Goal: Task Accomplishment & Management: Use online tool/utility

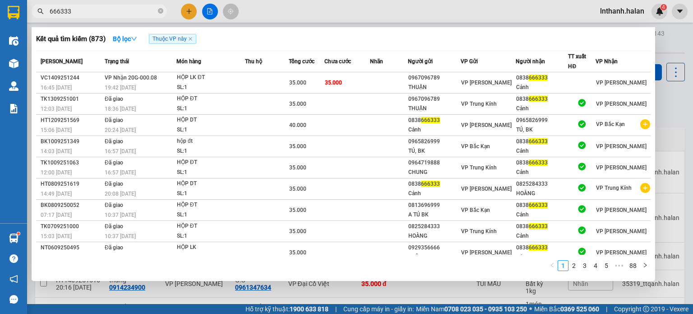
click at [112, 13] on input "666333" at bounding box center [103, 11] width 106 height 10
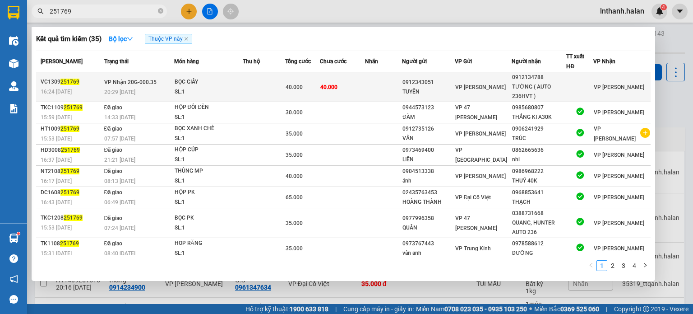
type input "251769"
click at [239, 88] on div "SL: 1" at bounding box center [209, 92] width 68 height 10
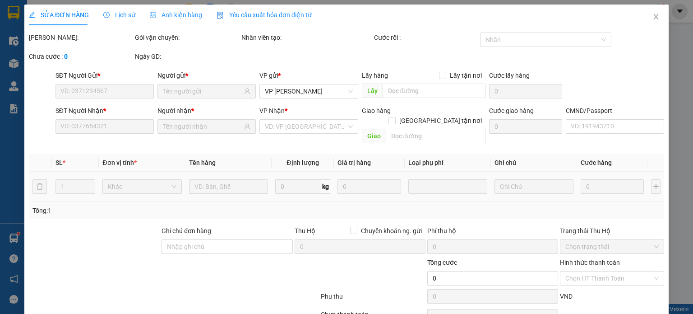
type input "0912343051"
type input "TUYÊN"
type input "0912134788"
type input "TƯỜNG ( AUTO 236HVT )"
type input "40.000"
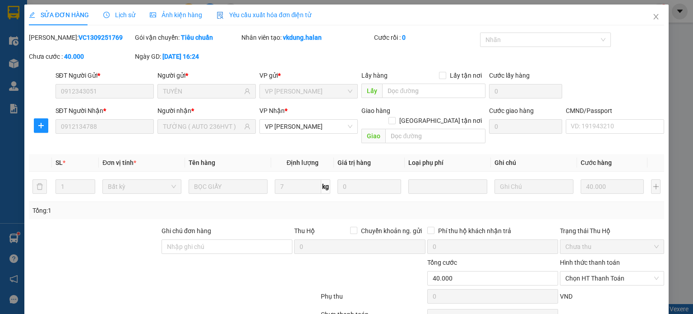
scroll to position [39, 0]
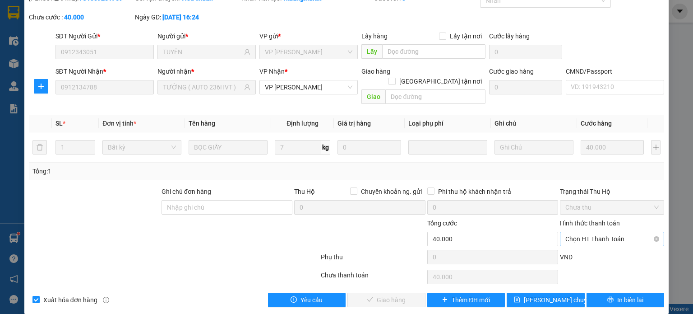
click at [575, 232] on span "Chọn HT Thanh Toán" at bounding box center [611, 239] width 93 height 14
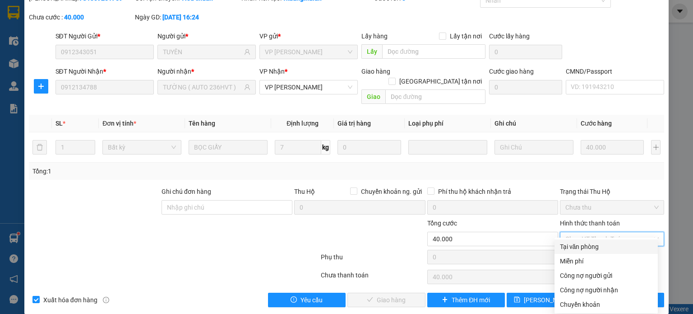
click at [579, 247] on div "Tại văn phòng" at bounding box center [606, 246] width 92 height 10
type input "0"
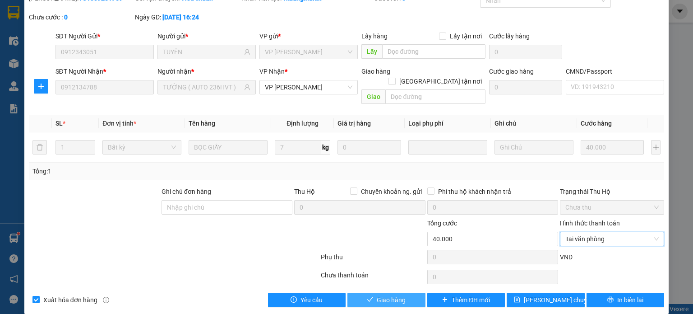
click at [397, 295] on span "Giao hàng" at bounding box center [391, 300] width 29 height 10
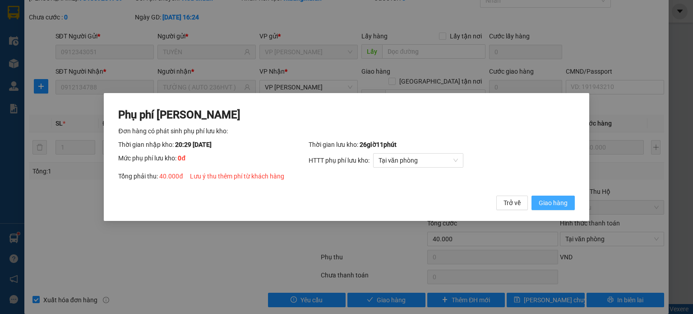
click at [561, 199] on span "Giao hàng" at bounding box center [553, 203] width 29 height 10
